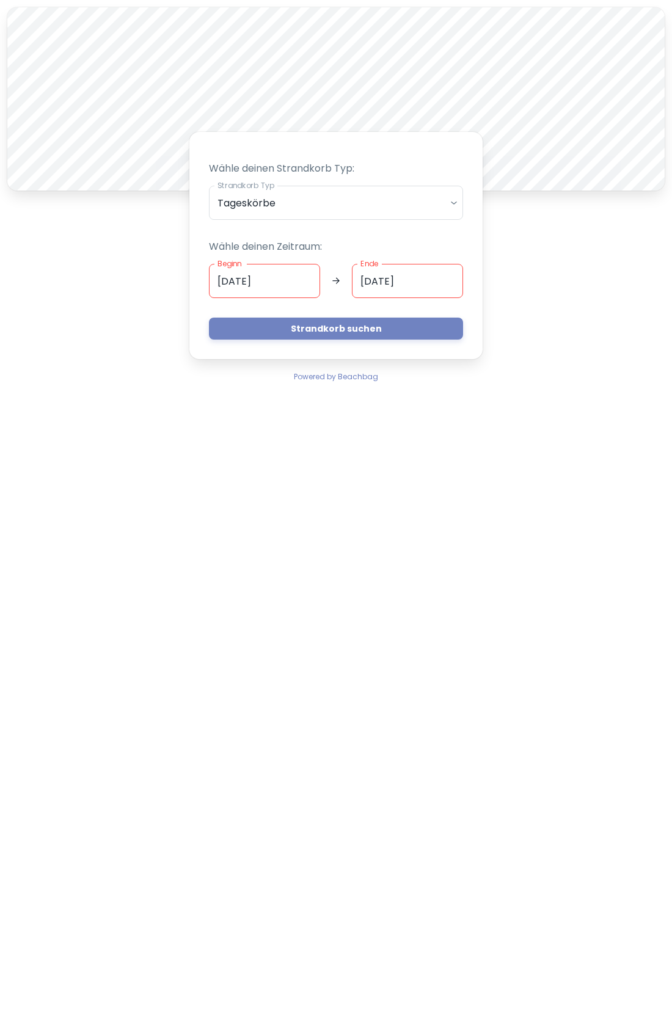
click at [452, 195] on body "A Wähle deinen Strandkorb Typ: Strandkorb Typ Tageskörbe daily Strandkorb Typ W…" at bounding box center [336, 511] width 672 height 1023
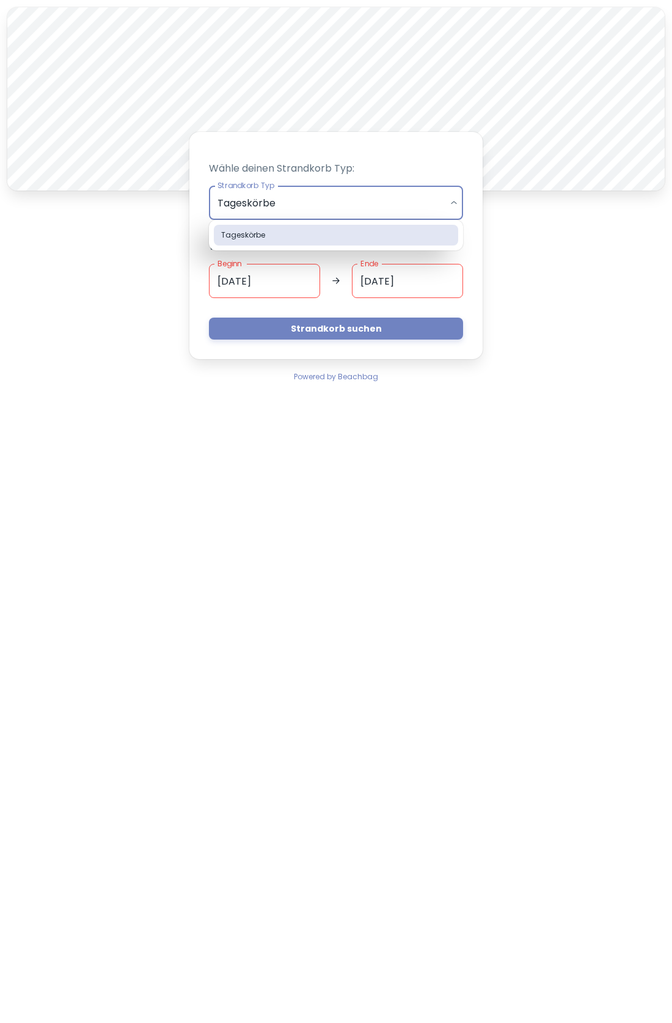
click at [433, 229] on li "Tageskörbe" at bounding box center [336, 235] width 244 height 21
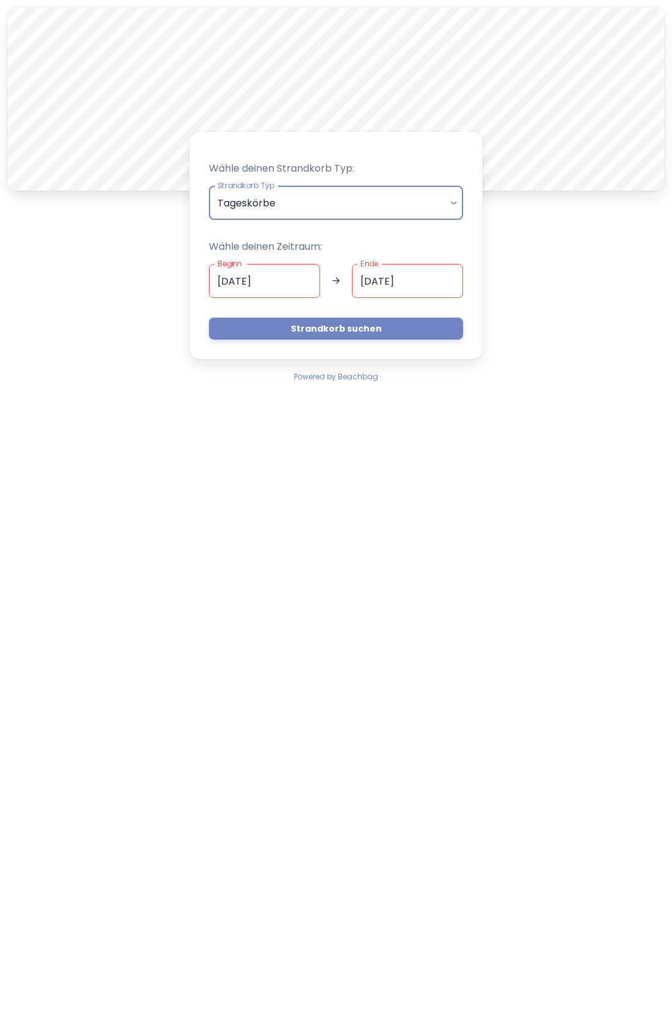
click at [299, 269] on input "[DATE]" at bounding box center [264, 281] width 111 height 34
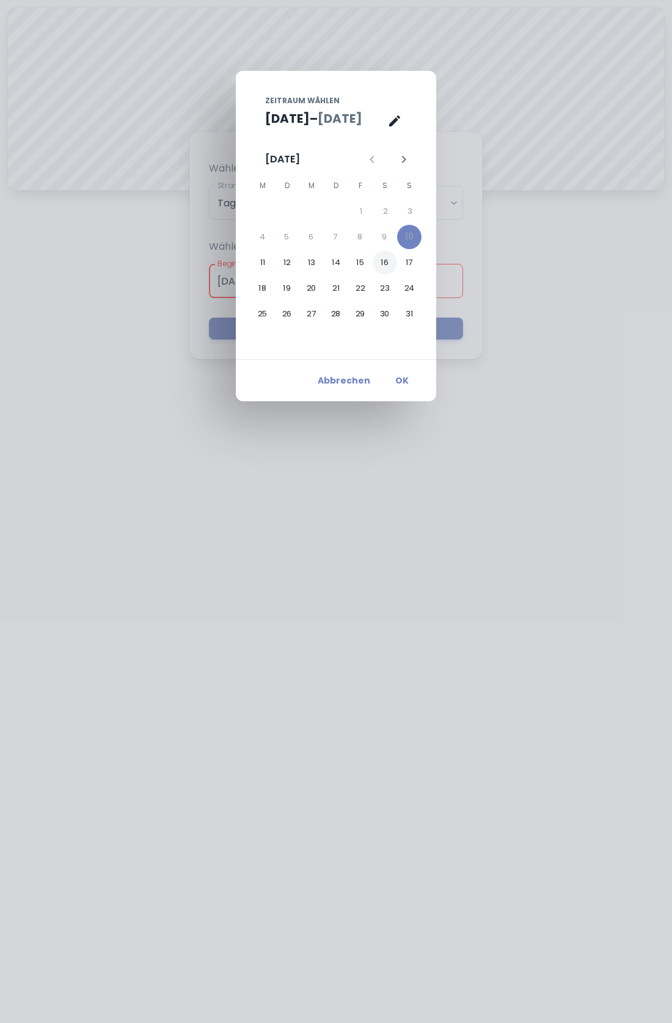
click at [379, 253] on button "16" at bounding box center [385, 262] width 24 height 24
type input "[DATE]"
click at [363, 285] on button "22" at bounding box center [360, 288] width 24 height 24
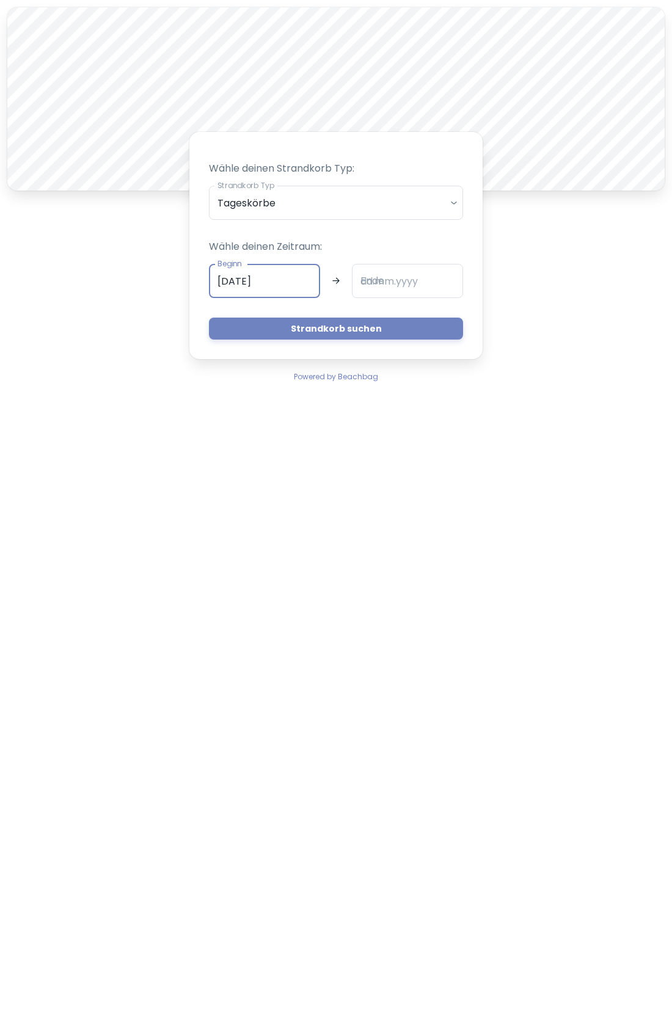
type input "[DATE]"
click at [354, 323] on button "Strandkorb suchen" at bounding box center [336, 329] width 254 height 22
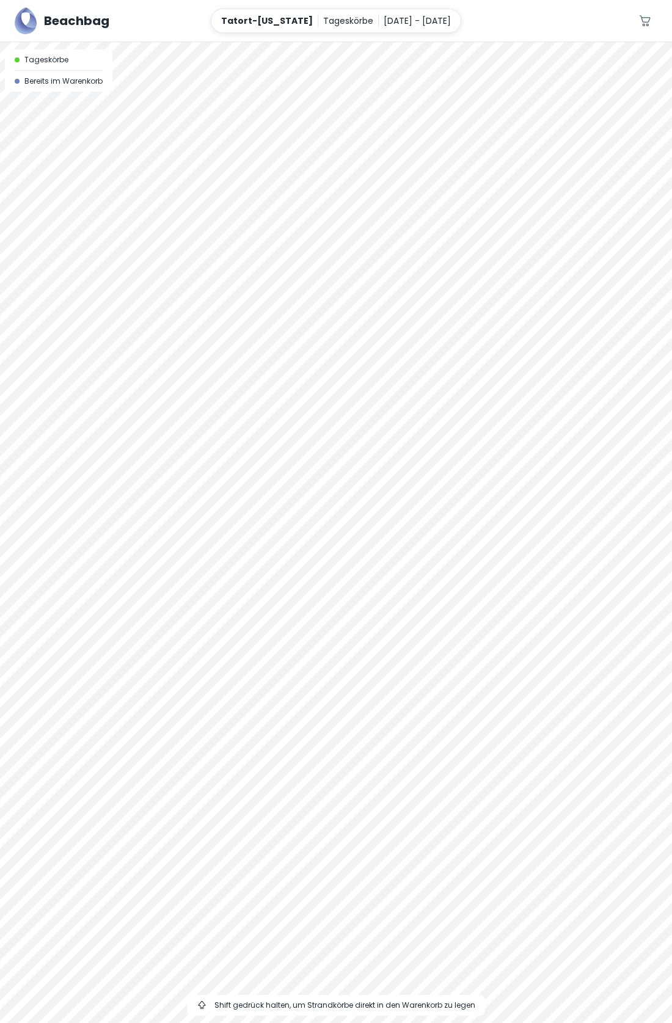
click at [310, 267] on div at bounding box center [336, 532] width 672 height 981
click at [362, 255] on div at bounding box center [336, 532] width 672 height 981
click at [371, 258] on div at bounding box center [336, 532] width 672 height 981
click at [354, 244] on div at bounding box center [336, 532] width 672 height 981
click at [287, 42] on div at bounding box center [336, 42] width 672 height 0
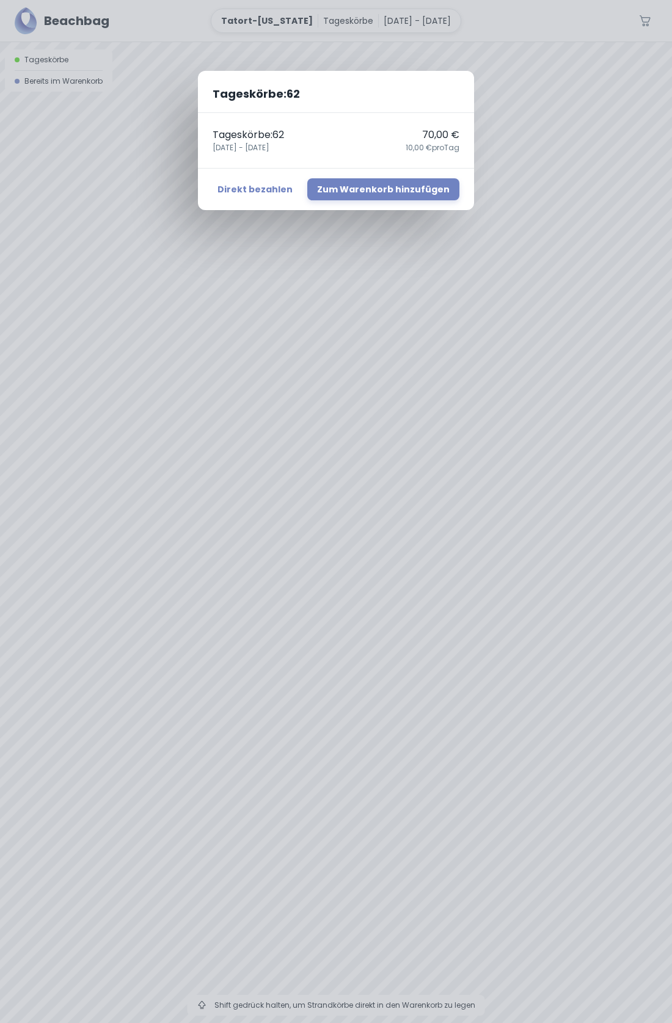
click at [216, 362] on div "Tageskörbe : 62 Tageskörbe : 62 70,00 € [DATE] - [DATE],00 € pro Tag Direkt bez…" at bounding box center [336, 511] width 672 height 1023
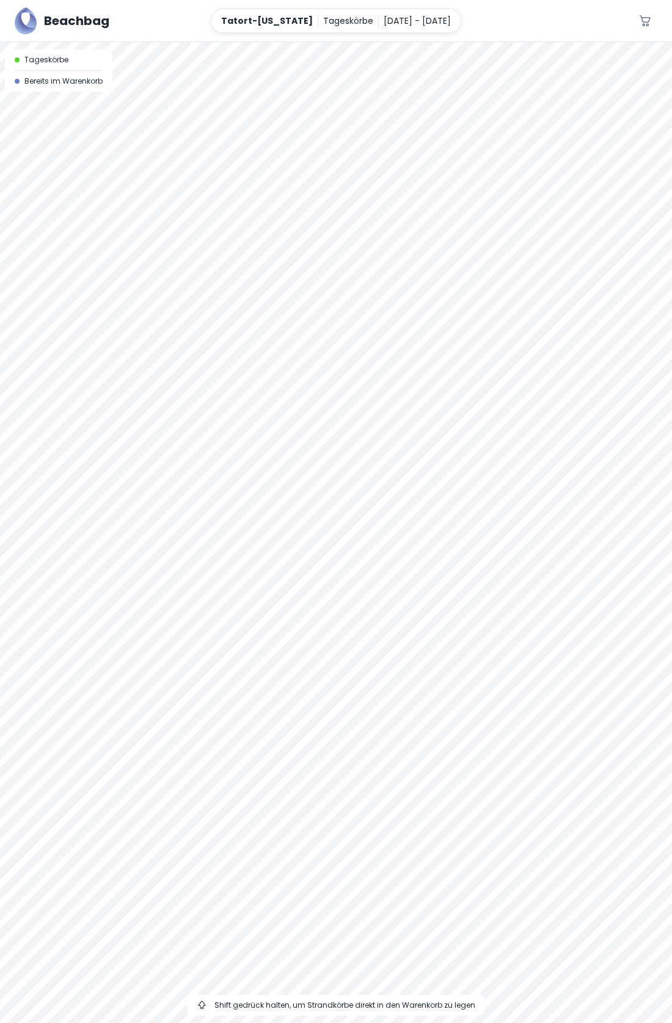
click at [287, 272] on div at bounding box center [336, 532] width 672 height 981
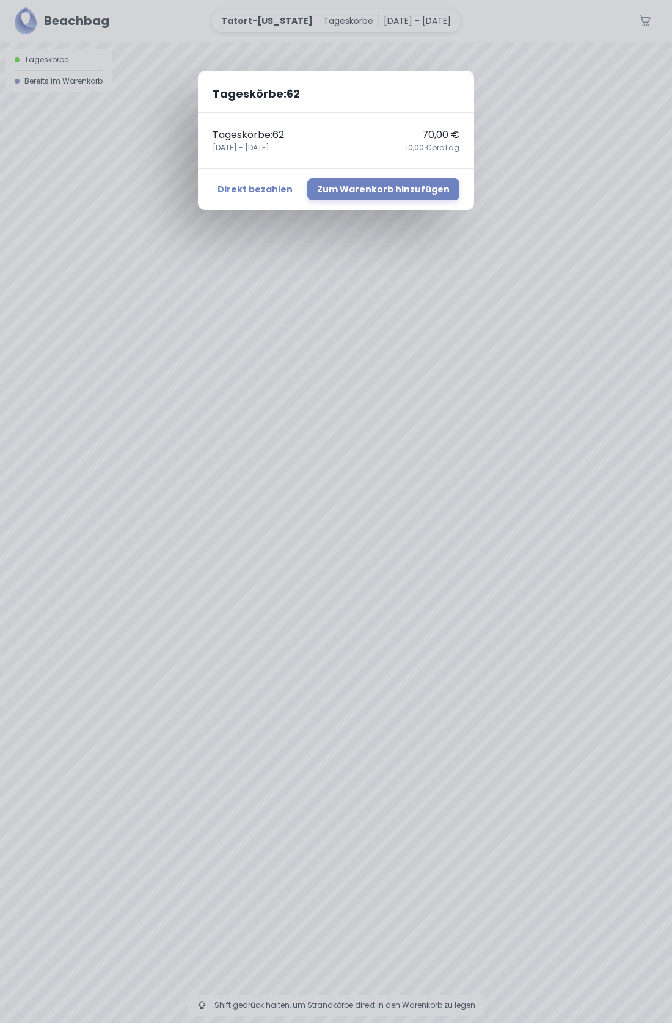
click at [378, 187] on button "Zum Warenkorb hinzufügen" at bounding box center [383, 189] width 152 height 22
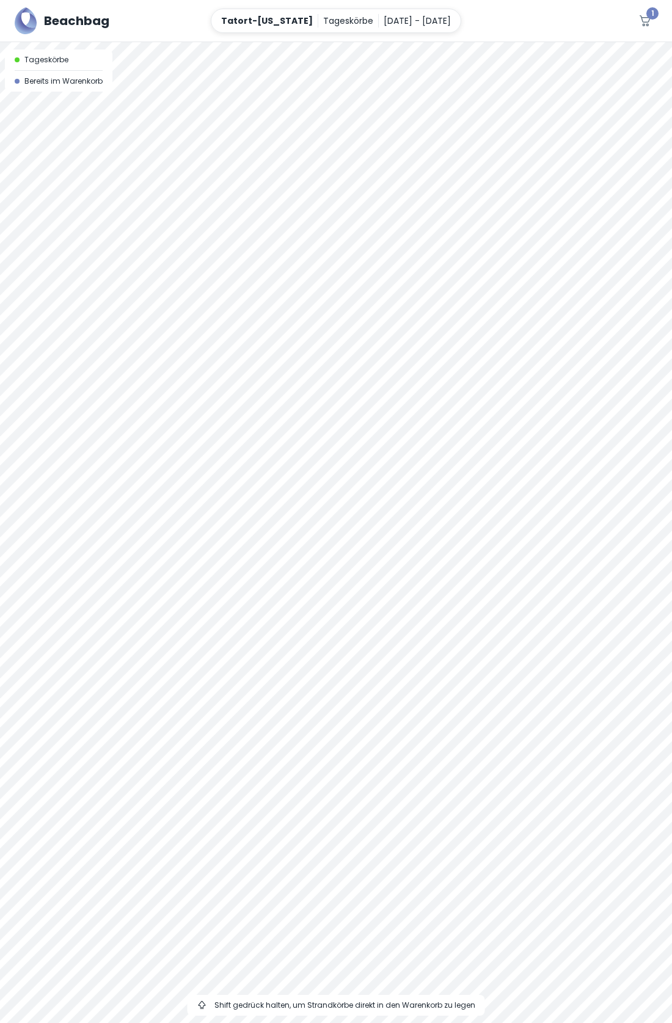
click at [288, 42] on div at bounding box center [336, 42] width 672 height 0
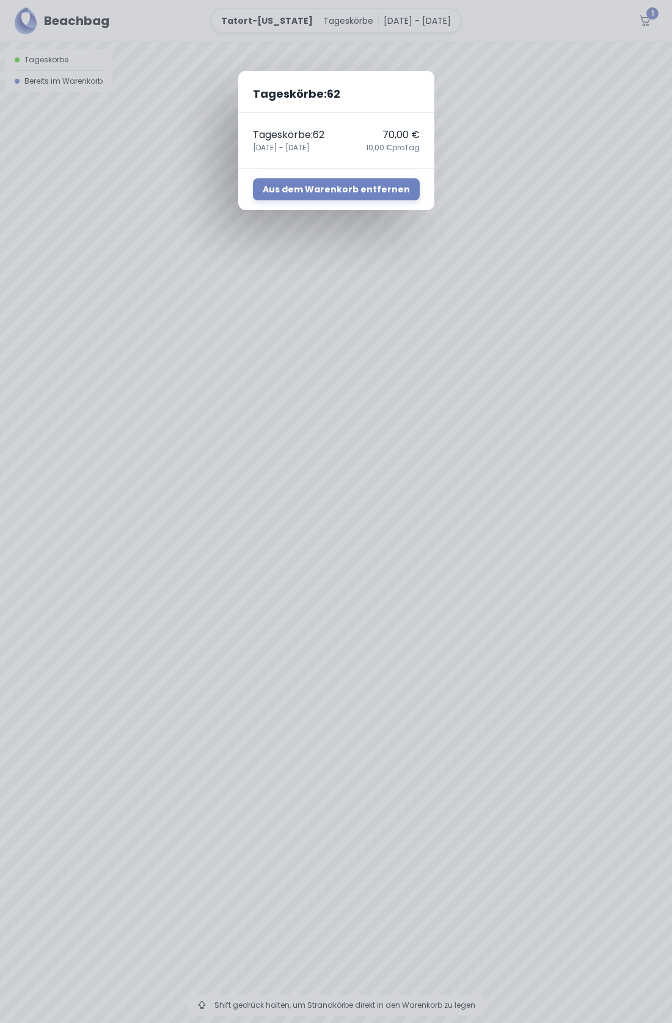
click at [361, 134] on div "Tageskörbe : 62 70,00 €" at bounding box center [336, 135] width 167 height 15
click at [363, 182] on button "Aus dem Warenkorb entfernen" at bounding box center [336, 189] width 167 height 22
